Goal: Task Accomplishment & Management: Use online tool/utility

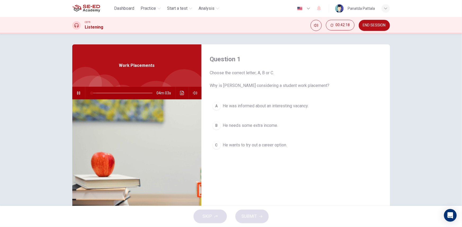
drag, startPoint x: 0, startPoint y: 0, endPoint x: 81, endPoint y: 95, distance: 125.1
click at [81, 95] on div "04m 03s" at bounding box center [136, 93] width 129 height 13
click at [77, 92] on icon "button" at bounding box center [79, 93] width 4 height 4
click at [76, 90] on button "button" at bounding box center [78, 93] width 8 height 13
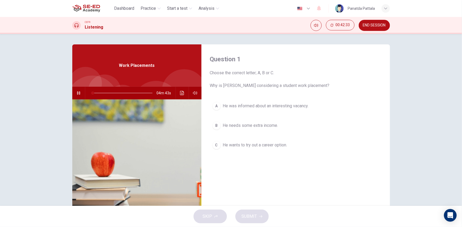
click at [283, 109] on span "He was informed about an interesting vacancy." at bounding box center [266, 106] width 86 height 6
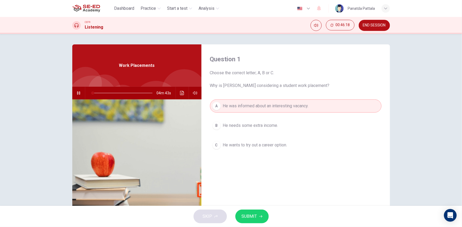
click at [290, 147] on button "C He wants to try out a career option." at bounding box center [296, 145] width 172 height 13
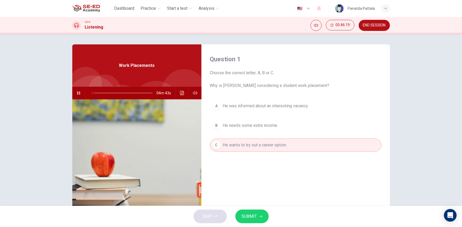
click at [252, 220] on span "SUBMIT" at bounding box center [249, 216] width 15 height 7
click at [251, 217] on span "SUBMIT" at bounding box center [249, 216] width 15 height 7
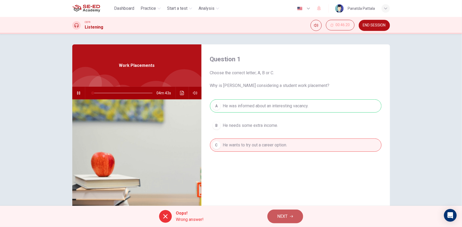
click at [281, 214] on span "NEXT" at bounding box center [282, 216] width 10 height 7
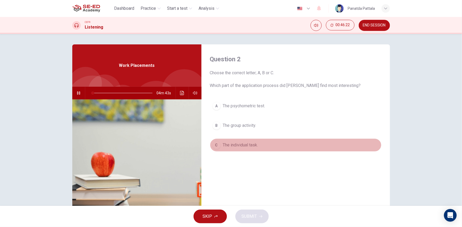
click at [290, 145] on button "C The individual task." at bounding box center [296, 145] width 172 height 13
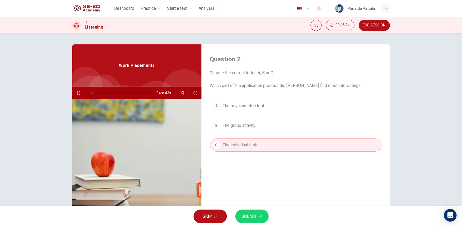
click at [254, 215] on span "SUBMIT" at bounding box center [249, 216] width 15 height 7
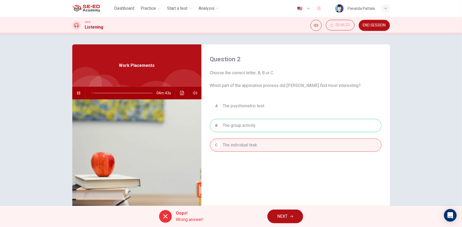
click at [282, 218] on span "NEXT" at bounding box center [282, 216] width 10 height 7
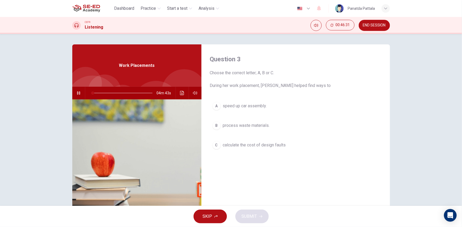
click at [288, 125] on button "B process waste materials." at bounding box center [296, 125] width 172 height 13
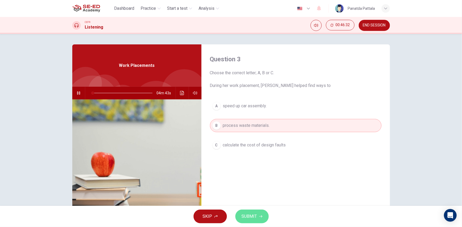
click at [252, 217] on span "SUBMIT" at bounding box center [249, 216] width 15 height 7
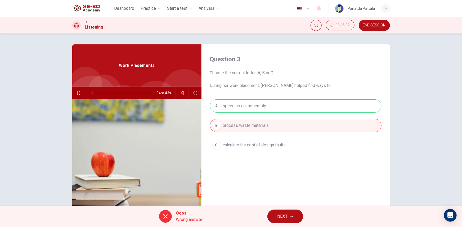
click at [280, 222] on button "NEXT" at bounding box center [285, 217] width 36 height 14
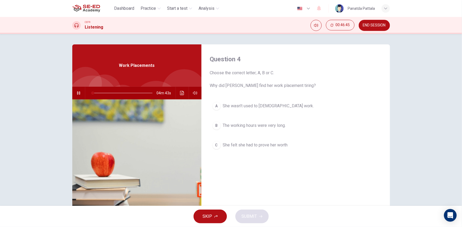
click at [292, 126] on button "B The working hours were very long." at bounding box center [296, 125] width 172 height 13
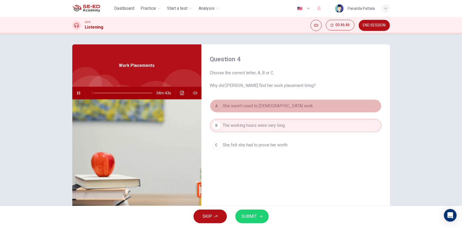
click at [293, 110] on button "A She wasn’t used to [DEMOGRAPHIC_DATA] work." at bounding box center [296, 106] width 172 height 13
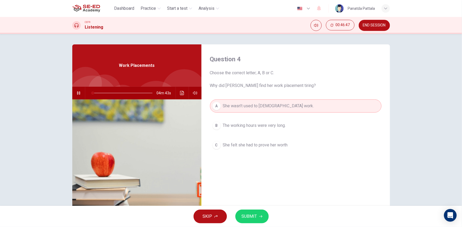
drag, startPoint x: 248, startPoint y: 219, endPoint x: 275, endPoint y: 217, distance: 26.3
click at [250, 218] on span "SUBMIT" at bounding box center [249, 216] width 15 height 7
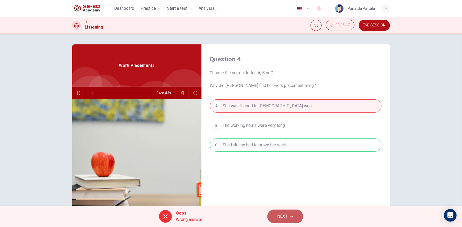
click at [289, 220] on button "NEXT" at bounding box center [285, 217] width 36 height 14
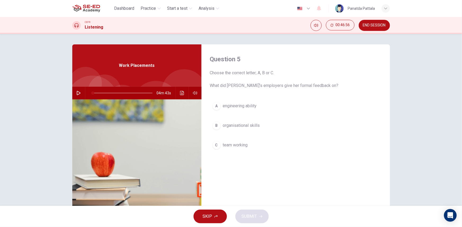
click at [243, 104] on span "engineering ability" at bounding box center [240, 106] width 34 height 6
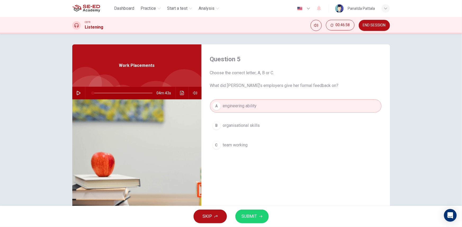
click at [244, 214] on span "SUBMIT" at bounding box center [249, 216] width 15 height 7
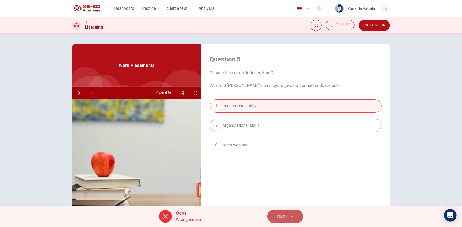
click at [282, 220] on span "NEXT" at bounding box center [282, 216] width 10 height 7
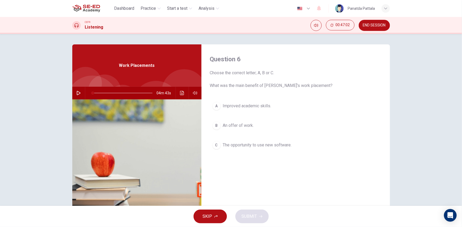
click at [267, 105] on span "Improved academic skills." at bounding box center [247, 106] width 48 height 6
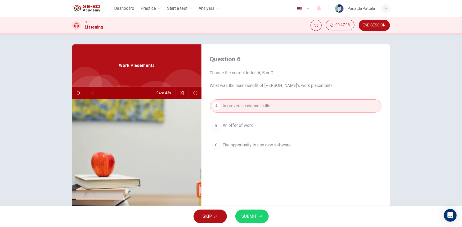
click at [274, 148] on span "The opportunity to use new software." at bounding box center [257, 145] width 69 height 6
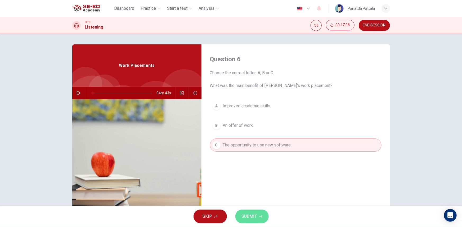
click at [247, 216] on span "SUBMIT" at bounding box center [249, 216] width 15 height 7
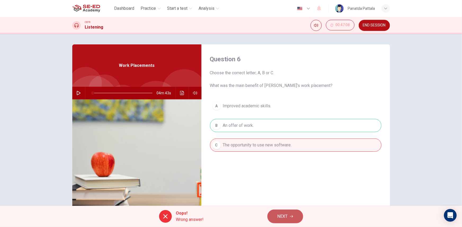
click at [281, 216] on span "NEXT" at bounding box center [282, 216] width 10 height 7
type input "2"
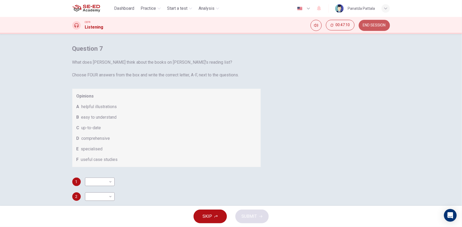
click at [376, 24] on span "END SESSION" at bounding box center [374, 25] width 23 height 4
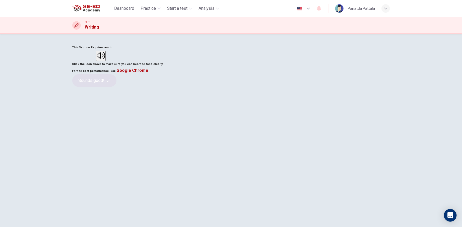
click at [106, 61] on button "button" at bounding box center [101, 56] width 10 height 10
click at [117, 87] on button "Sounds good!" at bounding box center [94, 80] width 44 height 13
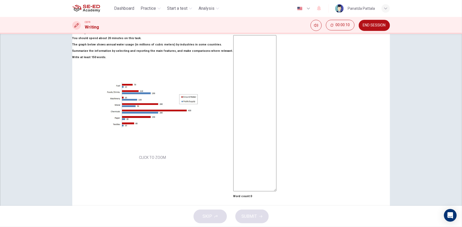
scroll to position [24, 0]
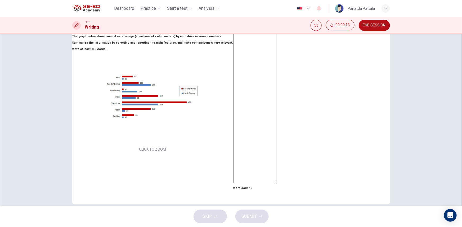
click at [208, 120] on button "Click to Zoom" at bounding box center [231, 113] width 46 height 13
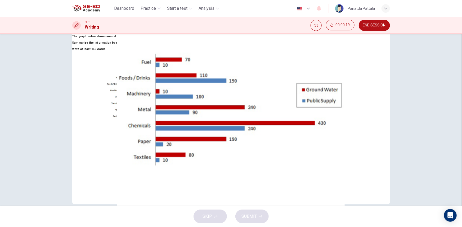
click at [27, 227] on button "button" at bounding box center [26, 230] width 1 height 5
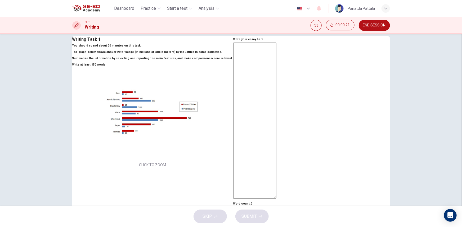
scroll to position [0, 0]
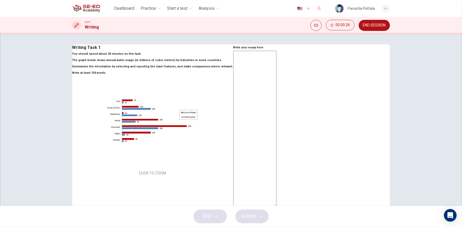
click at [271, 147] on textarea at bounding box center [254, 129] width 43 height 156
click at [144, 10] on span "Practice" at bounding box center [148, 8] width 15 height 6
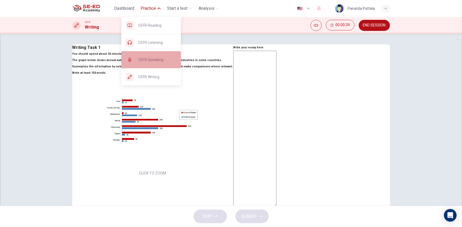
click at [150, 61] on span "CEFR Speaking" at bounding box center [157, 60] width 38 height 6
